Goal: Consume media (video, audio)

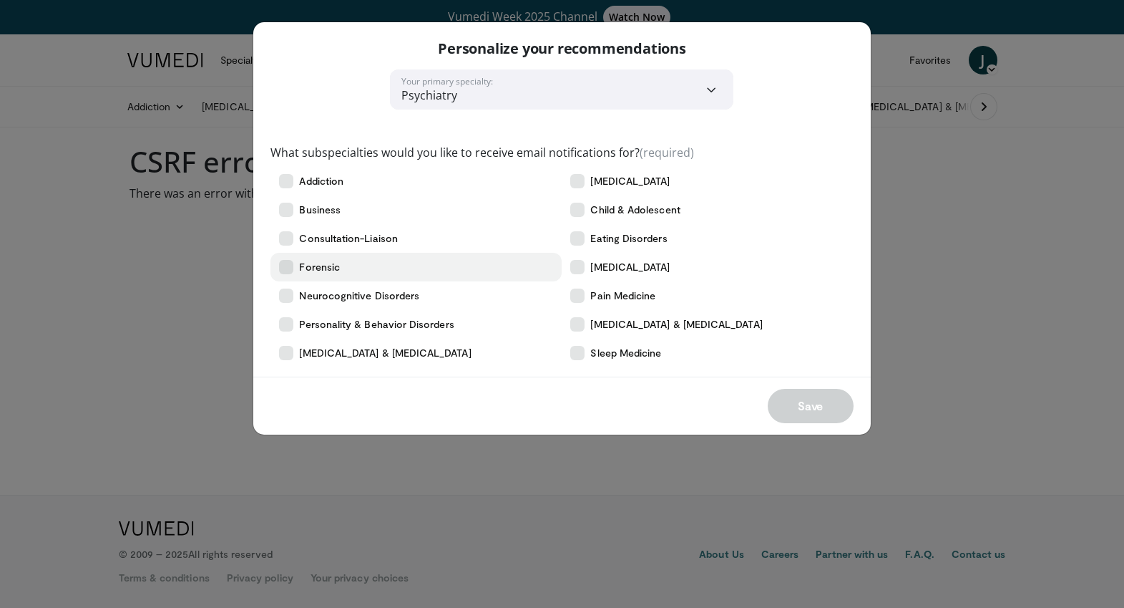
click at [286, 266] on icon at bounding box center [286, 267] width 14 height 14
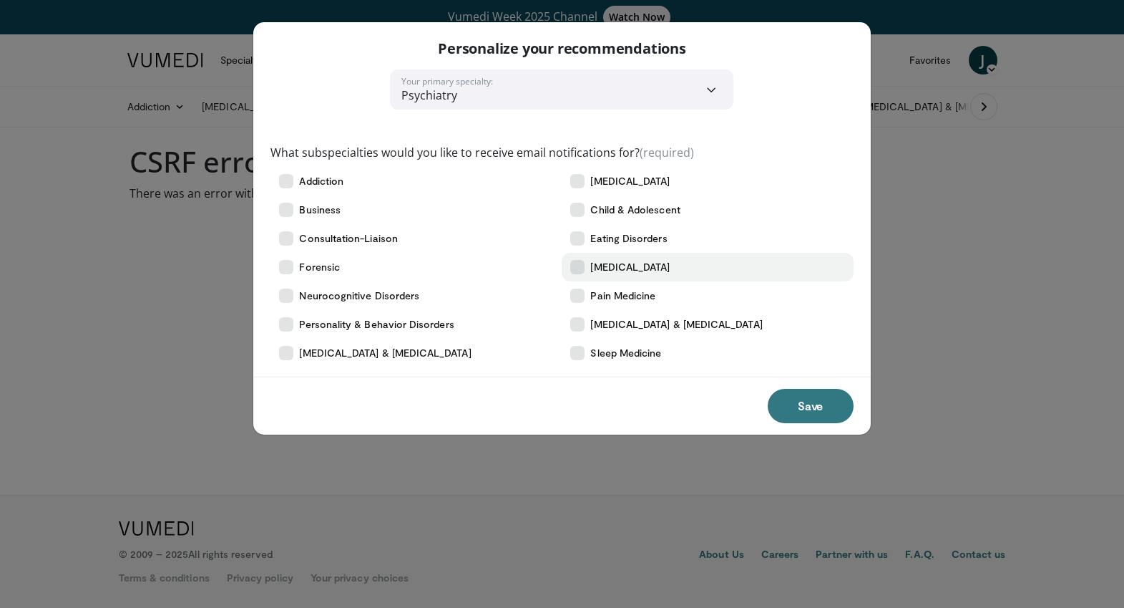
click at [570, 265] on label "[MEDICAL_DATA]" at bounding box center [707, 267] width 291 height 29
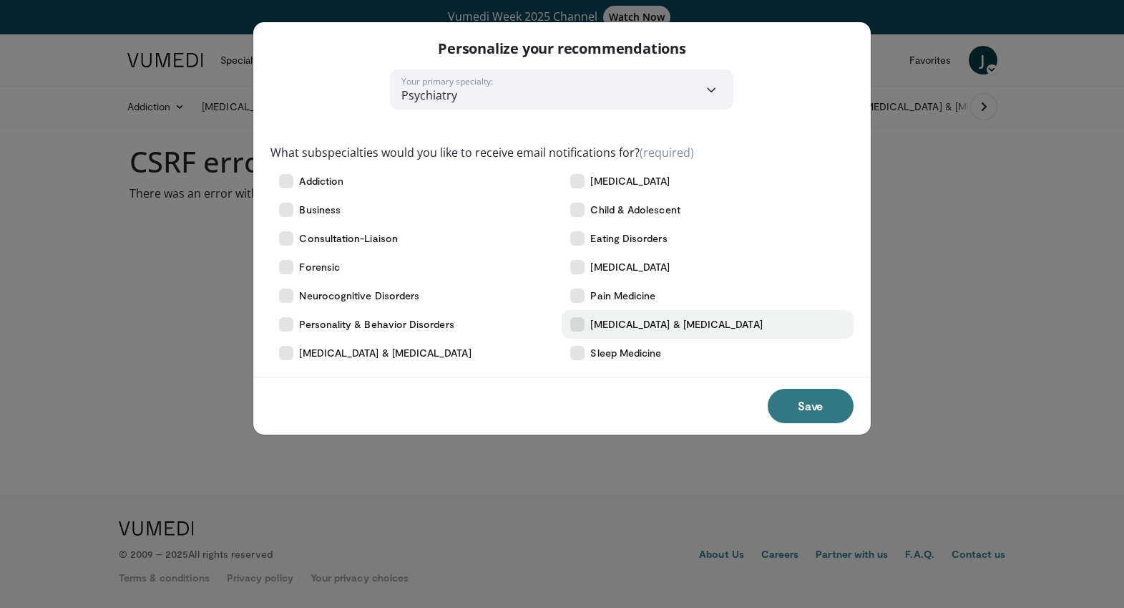
click at [575, 321] on icon at bounding box center [577, 324] width 14 height 14
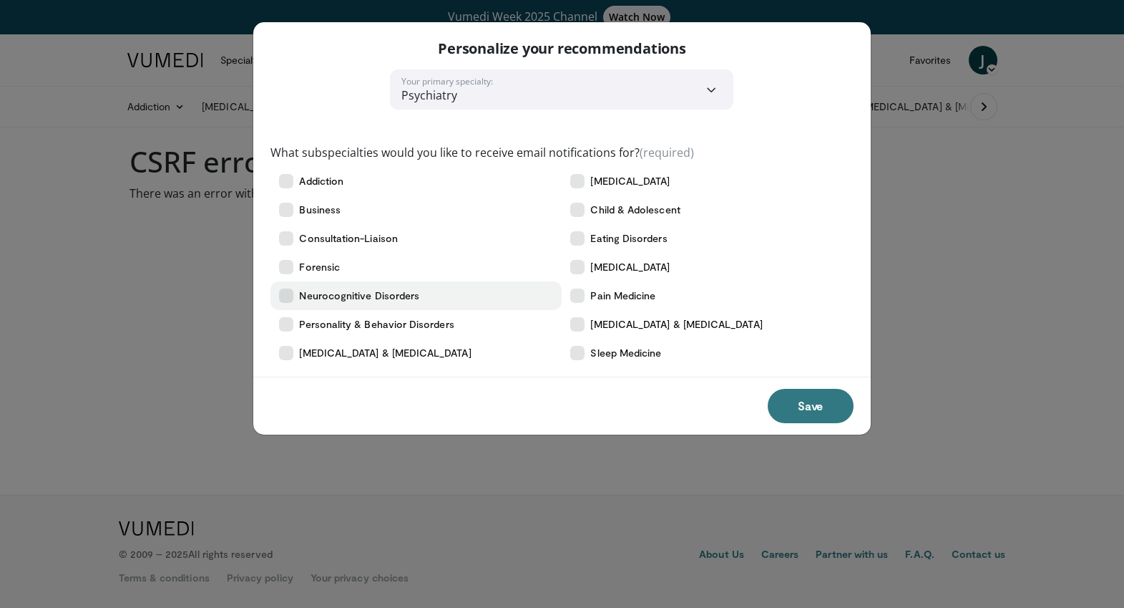
click at [286, 292] on icon at bounding box center [286, 295] width 14 height 14
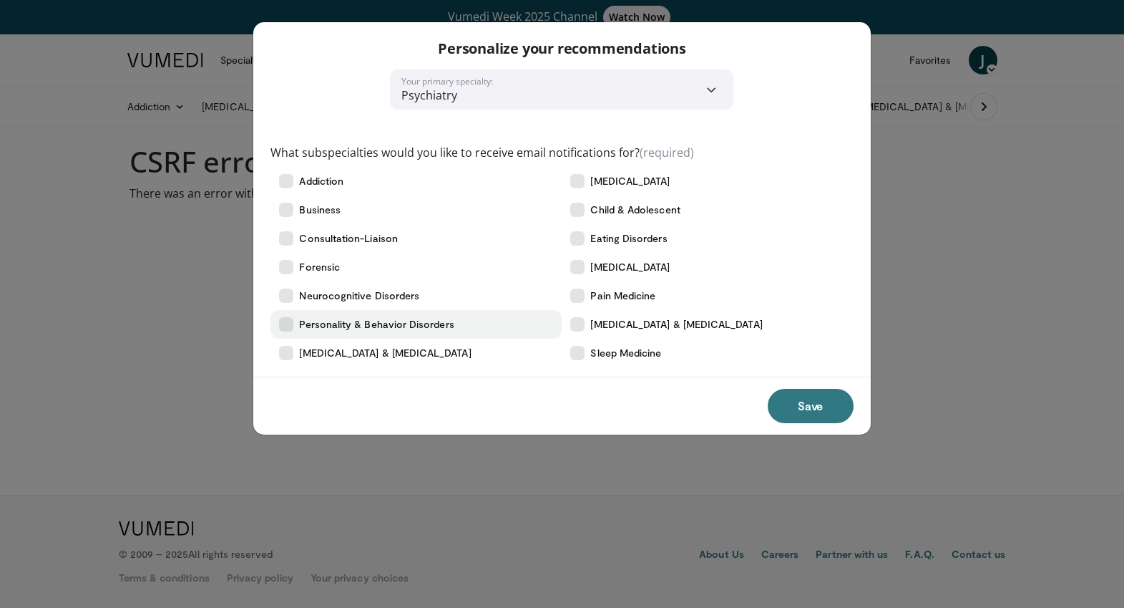
click at [283, 326] on icon at bounding box center [286, 324] width 14 height 14
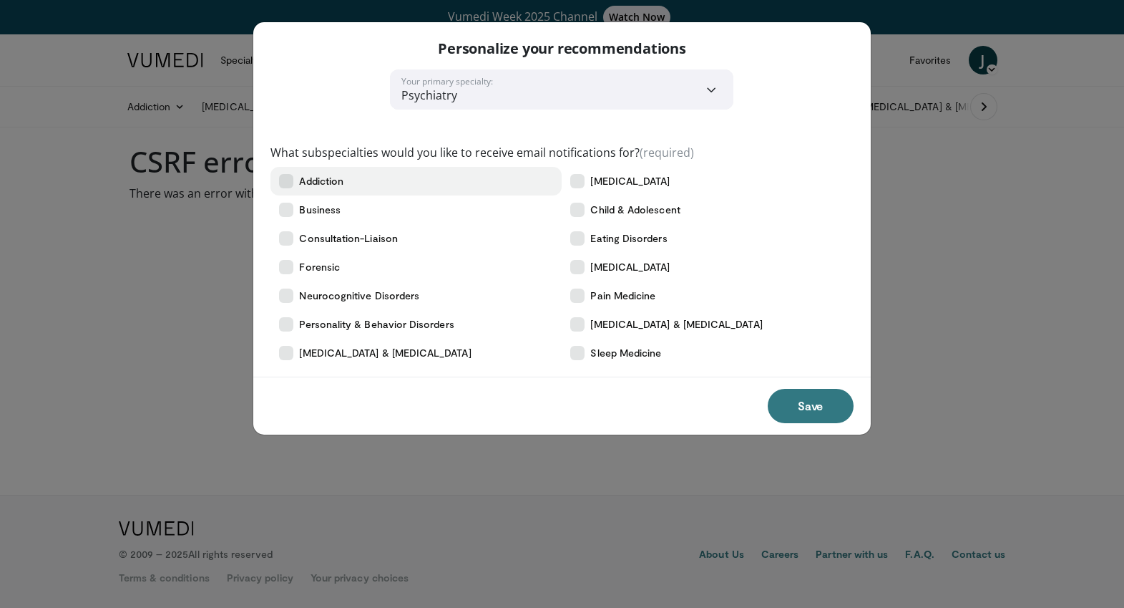
click at [286, 183] on icon at bounding box center [286, 181] width 14 height 14
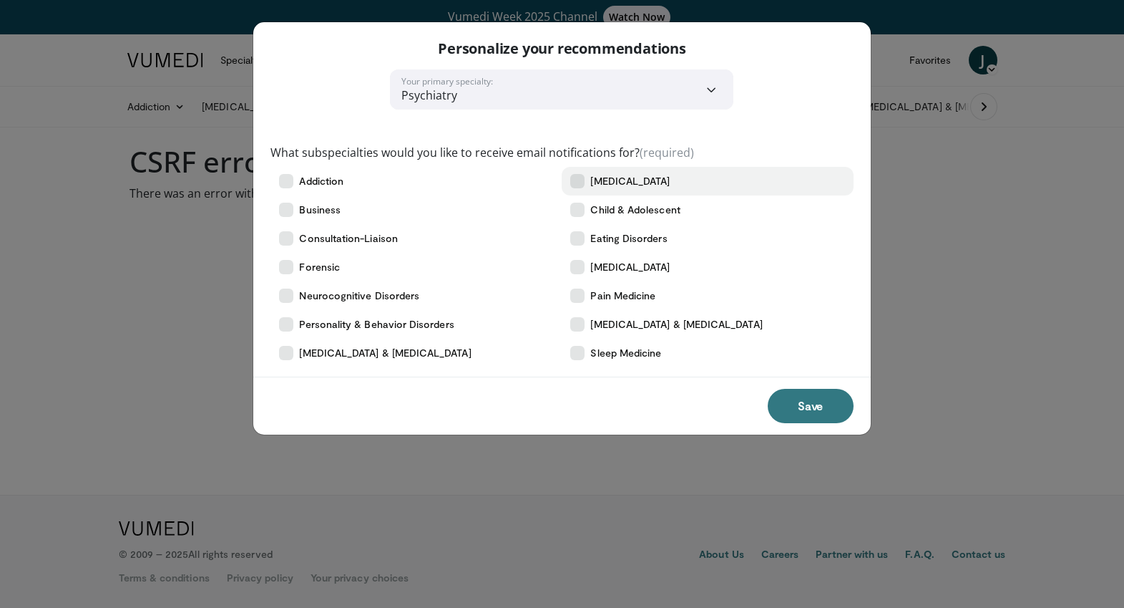
click at [578, 179] on icon at bounding box center [577, 181] width 14 height 14
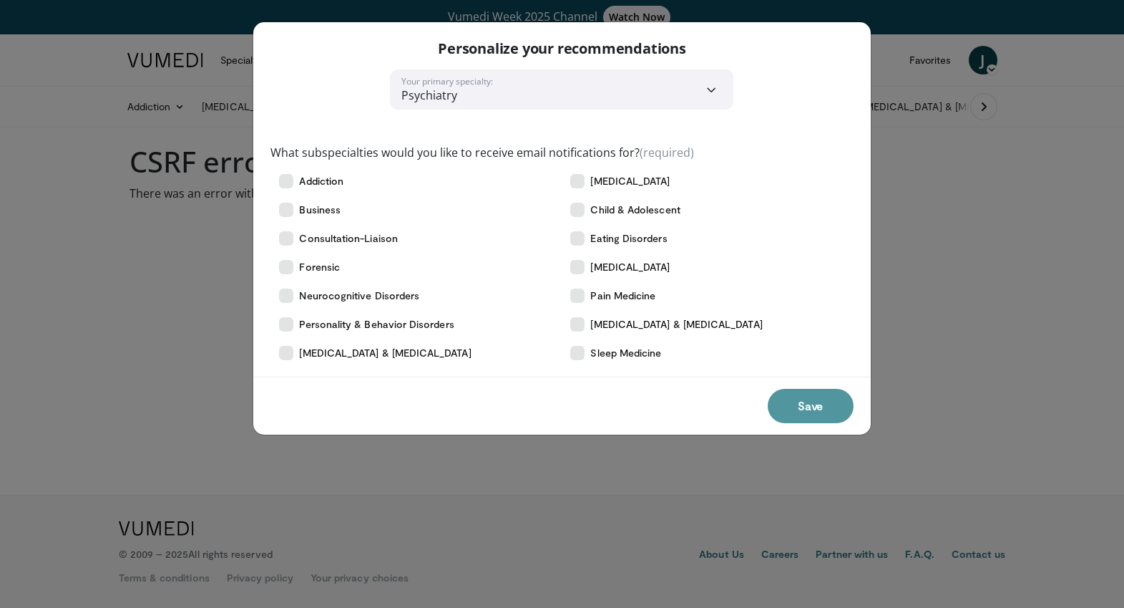
click at [810, 399] on button "Save" at bounding box center [811, 406] width 86 height 34
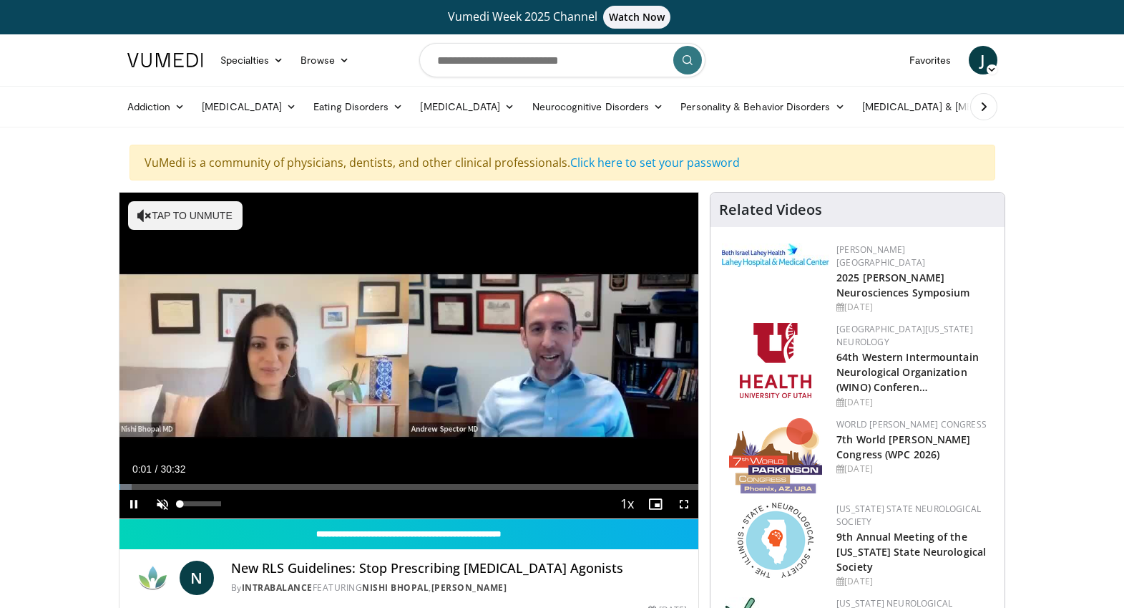
click at [163, 504] on span "Video Player" at bounding box center [162, 504] width 29 height 29
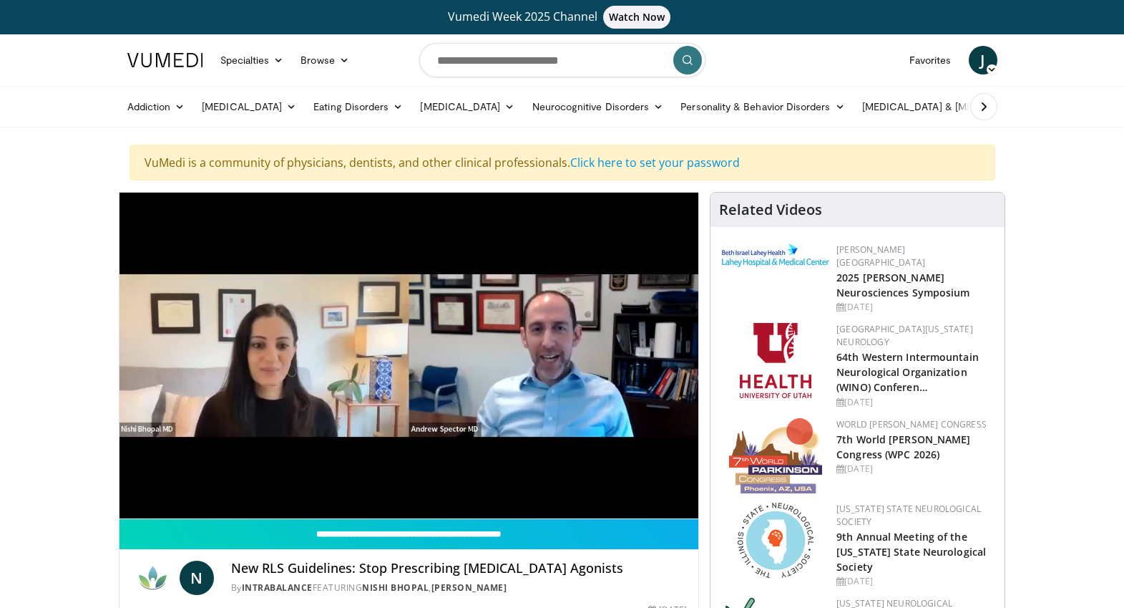
drag, startPoint x: 220, startPoint y: 505, endPoint x: 206, endPoint y: 506, distance: 14.4
click at [206, 506] on video-js "**********" at bounding box center [410, 356] width 580 height 326
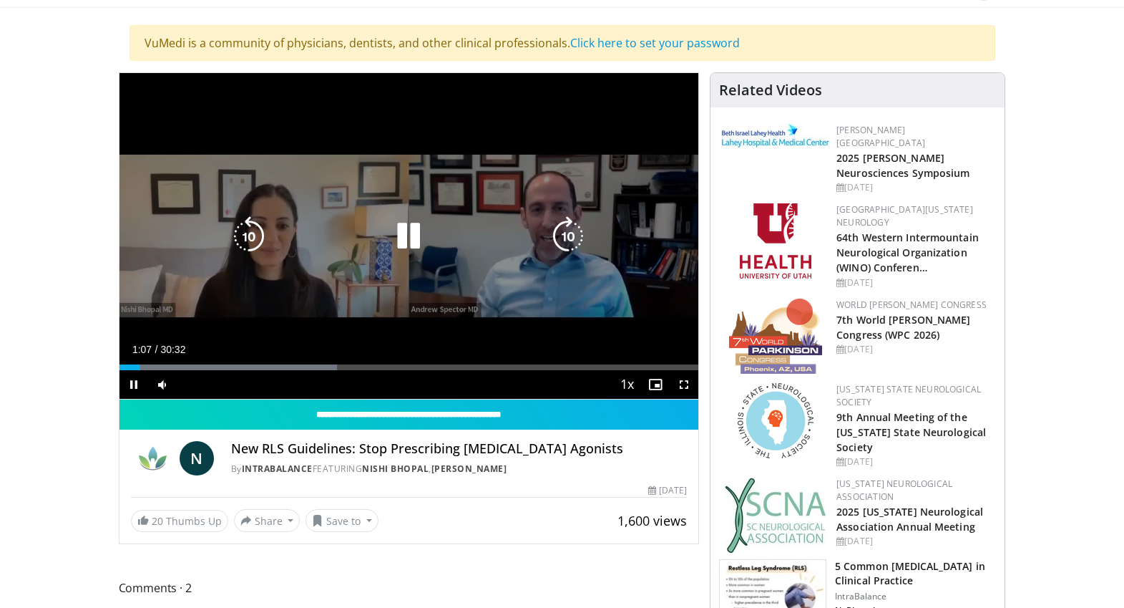
scroll to position [121, 0]
